Goal: Information Seeking & Learning: Learn about a topic

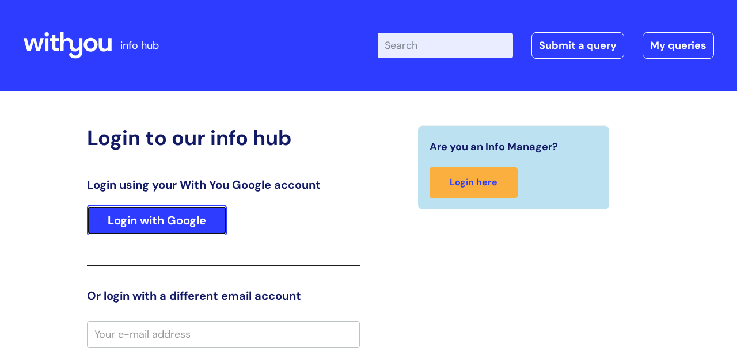
click at [215, 227] on link "Login with Google" at bounding box center [157, 221] width 140 height 30
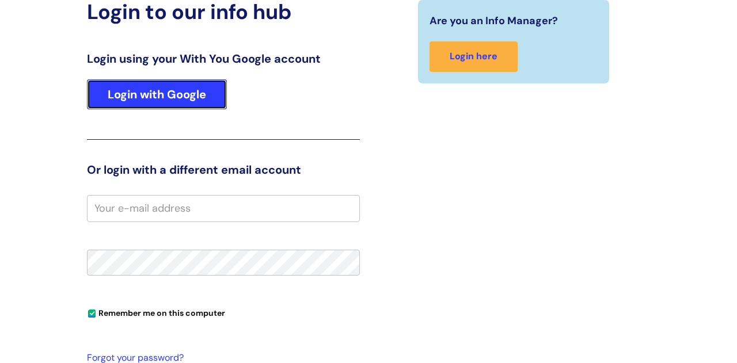
scroll to position [139, 0]
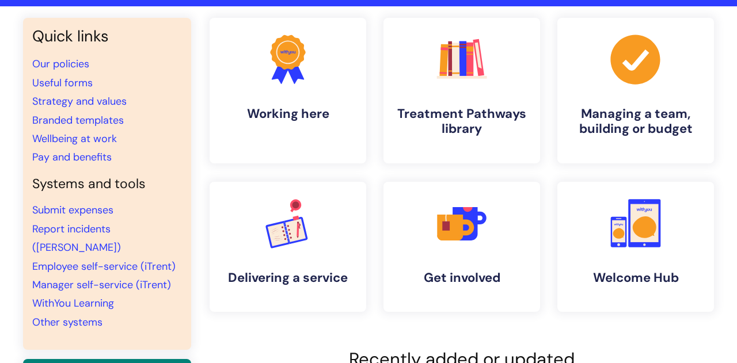
scroll to position [83, 0]
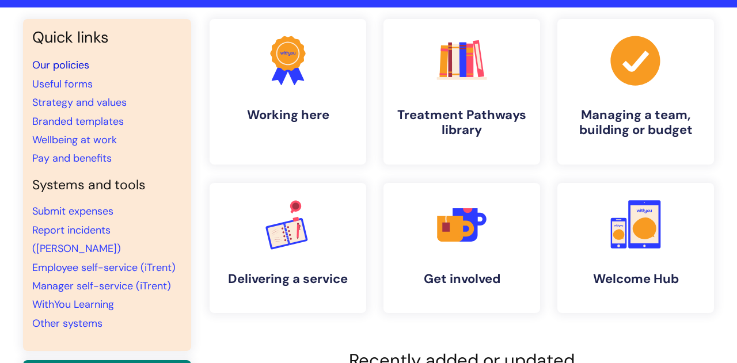
click at [81, 64] on link "Our policies" at bounding box center [60, 65] width 57 height 14
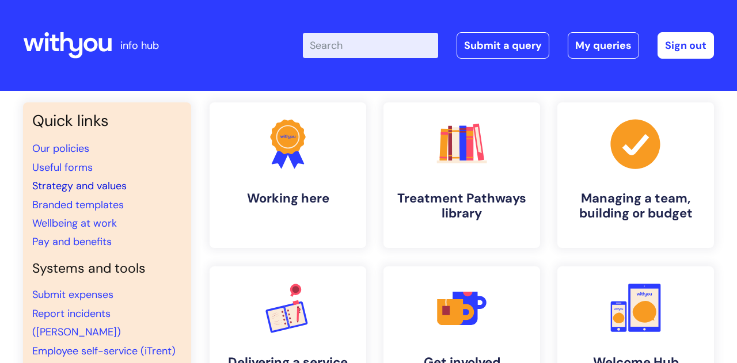
scroll to position [83, 0]
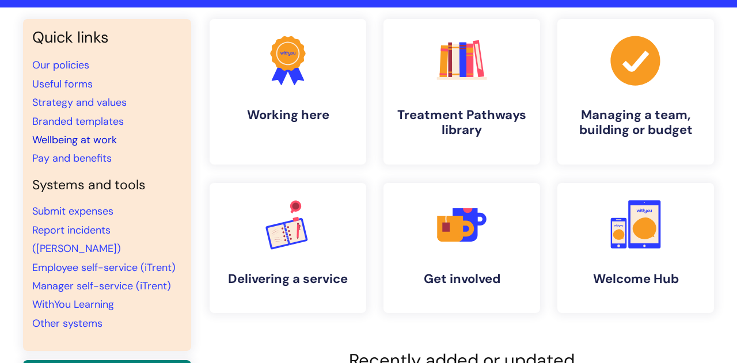
click at [77, 142] on link "Wellbeing at work" at bounding box center [74, 140] width 85 height 14
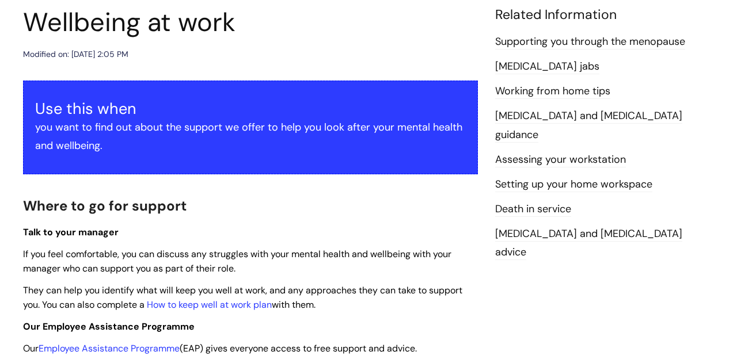
scroll to position [90, 0]
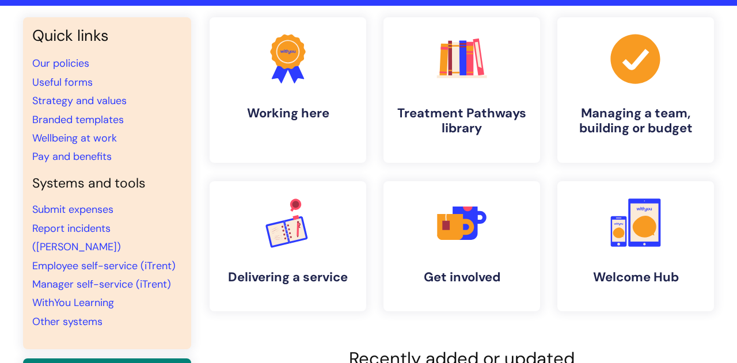
scroll to position [92, 0]
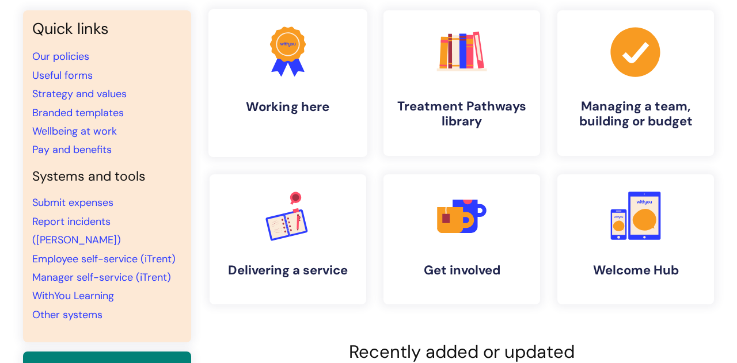
click at [288, 83] on link ".cls-1{fill:#f89b22;}.cls-1,.cls-2,.cls-3{stroke-width:0px;}.cls-2{fill:#2d3cff…" at bounding box center [287, 83] width 159 height 148
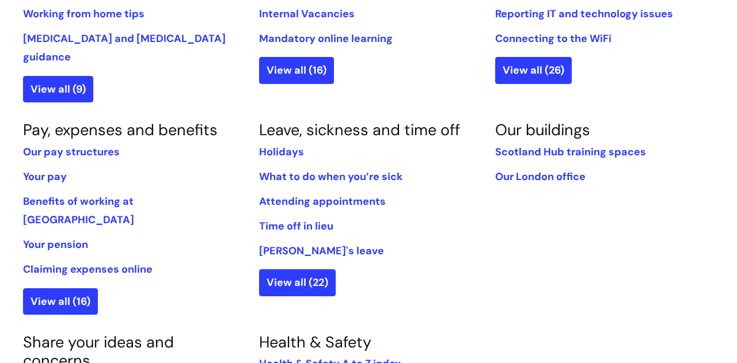
scroll to position [607, 0]
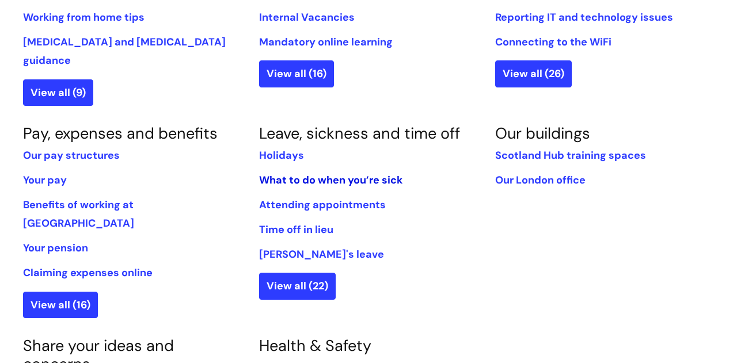
click at [364, 173] on link "What to do when you’re sick" at bounding box center [330, 180] width 143 height 14
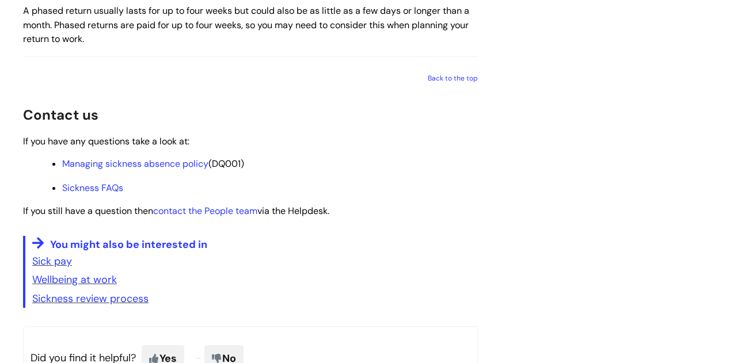
scroll to position [1815, 0]
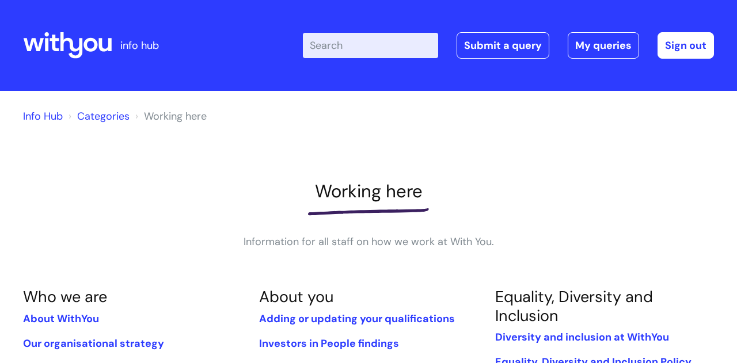
scroll to position [606, 0]
